Goal: Task Accomplishment & Management: Complete application form

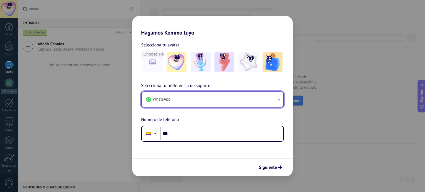
click at [193, 99] on button "WhatsApp" at bounding box center [213, 99] width 142 height 15
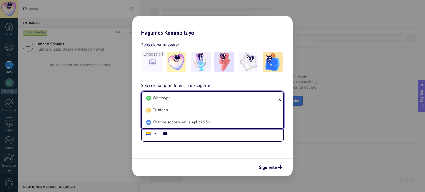
click at [193, 99] on li "WhatsApp" at bounding box center [211, 98] width 135 height 12
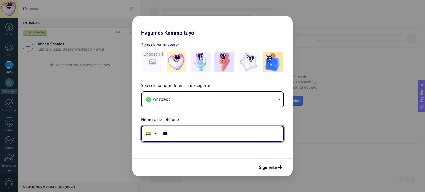
click at [190, 135] on input "***" at bounding box center [221, 134] width 123 height 13
type input "**********"
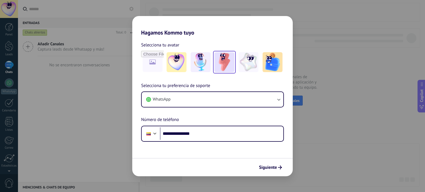
click at [222, 65] on img at bounding box center [224, 62] width 20 height 20
click at [276, 167] on span "Siguiente" at bounding box center [268, 168] width 18 height 4
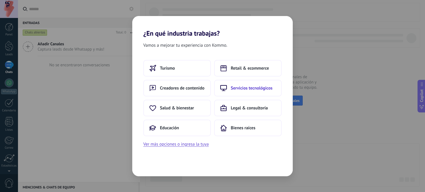
click at [249, 92] on button "Servicios tecnológicos" at bounding box center [248, 88] width 68 height 17
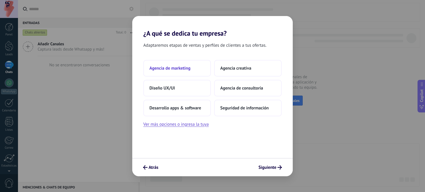
click at [190, 62] on button "Agencia de marketing" at bounding box center [177, 68] width 68 height 17
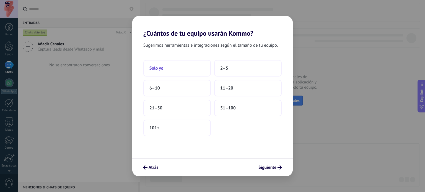
click at [200, 67] on button "Solo yo" at bounding box center [177, 68] width 68 height 17
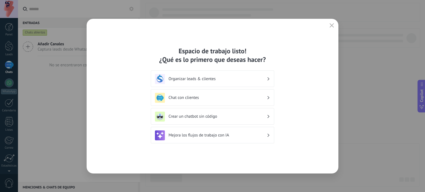
click at [220, 80] on h3 "Organizar leads & clientes" at bounding box center [218, 78] width 98 height 5
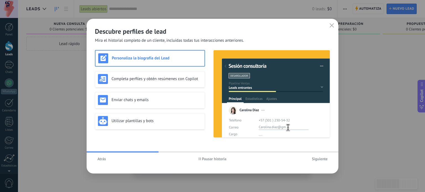
click at [313, 157] on span "Siguiente" at bounding box center [320, 159] width 16 height 4
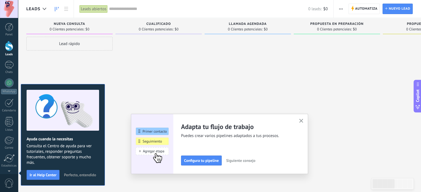
click at [303, 122] on use "button" at bounding box center [301, 121] width 4 height 4
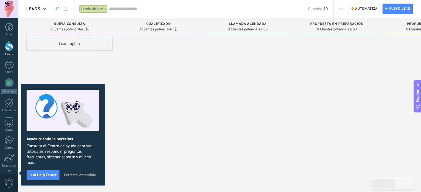
click at [0, 22] on div "Panel Leads Chats WhatsApp Clientes" at bounding box center [18, 96] width 36 height 156
click at [11, 29] on div at bounding box center [9, 27] width 8 height 8
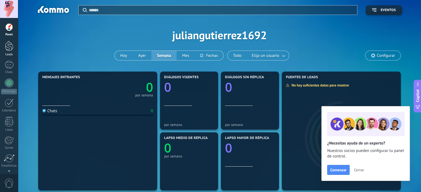
click at [4, 45] on link "Leads" at bounding box center [9, 48] width 18 height 15
